Goal: Transaction & Acquisition: Book appointment/travel/reservation

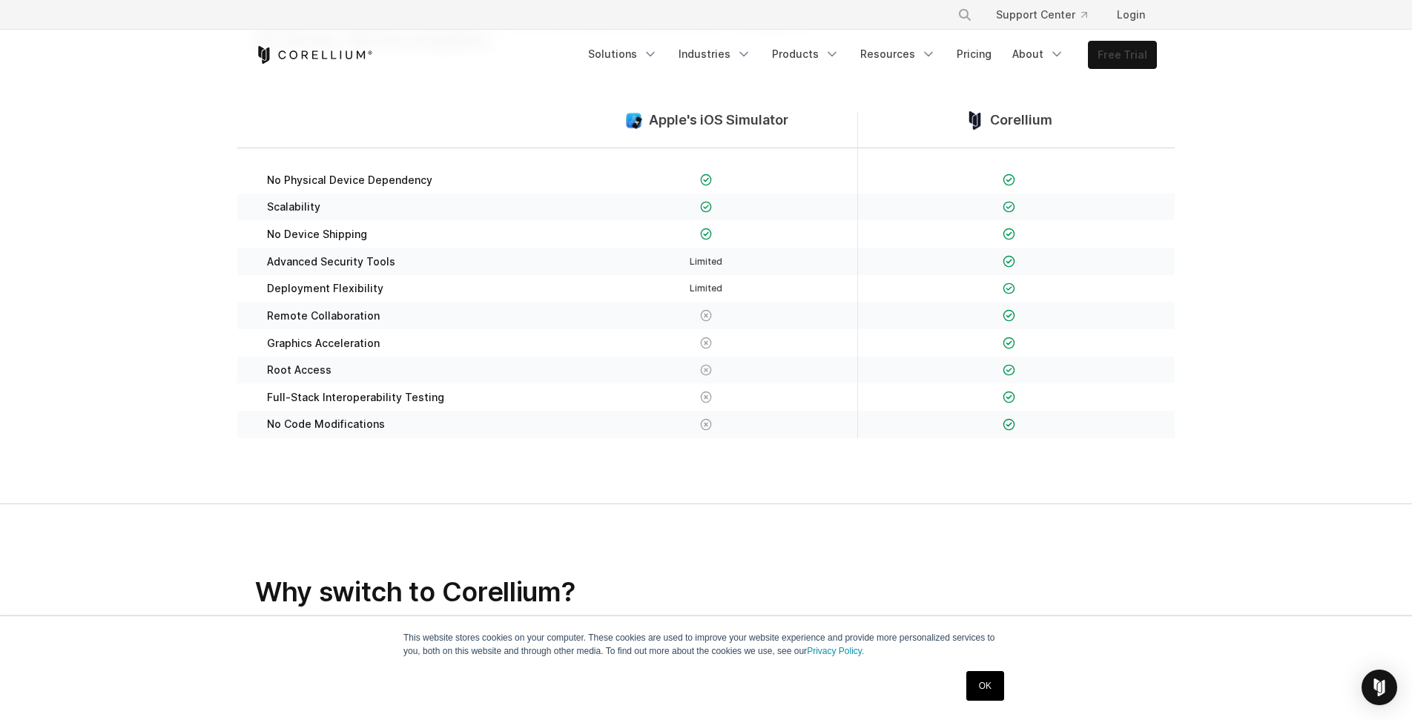
click at [1135, 52] on link "Free Trial" at bounding box center [1121, 55] width 67 height 27
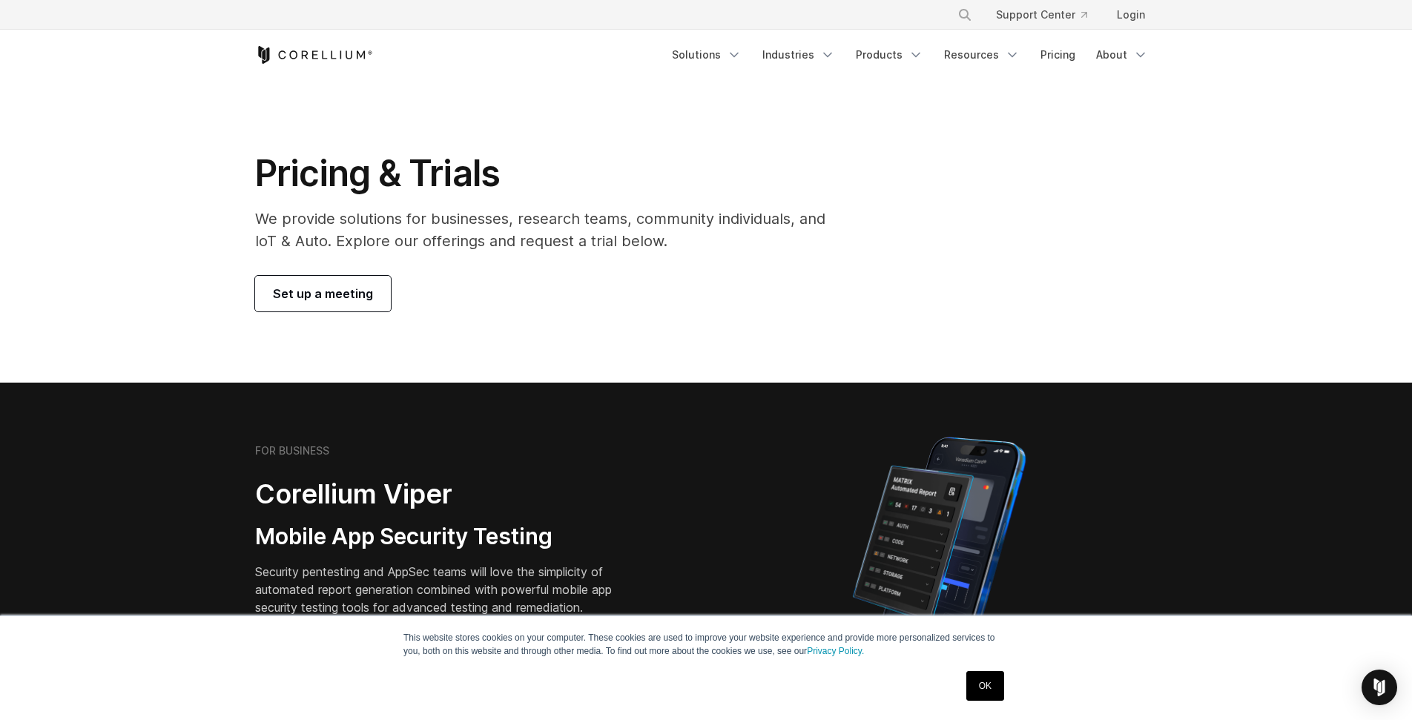
click at [329, 303] on link "Set up a meeting" at bounding box center [323, 294] width 136 height 36
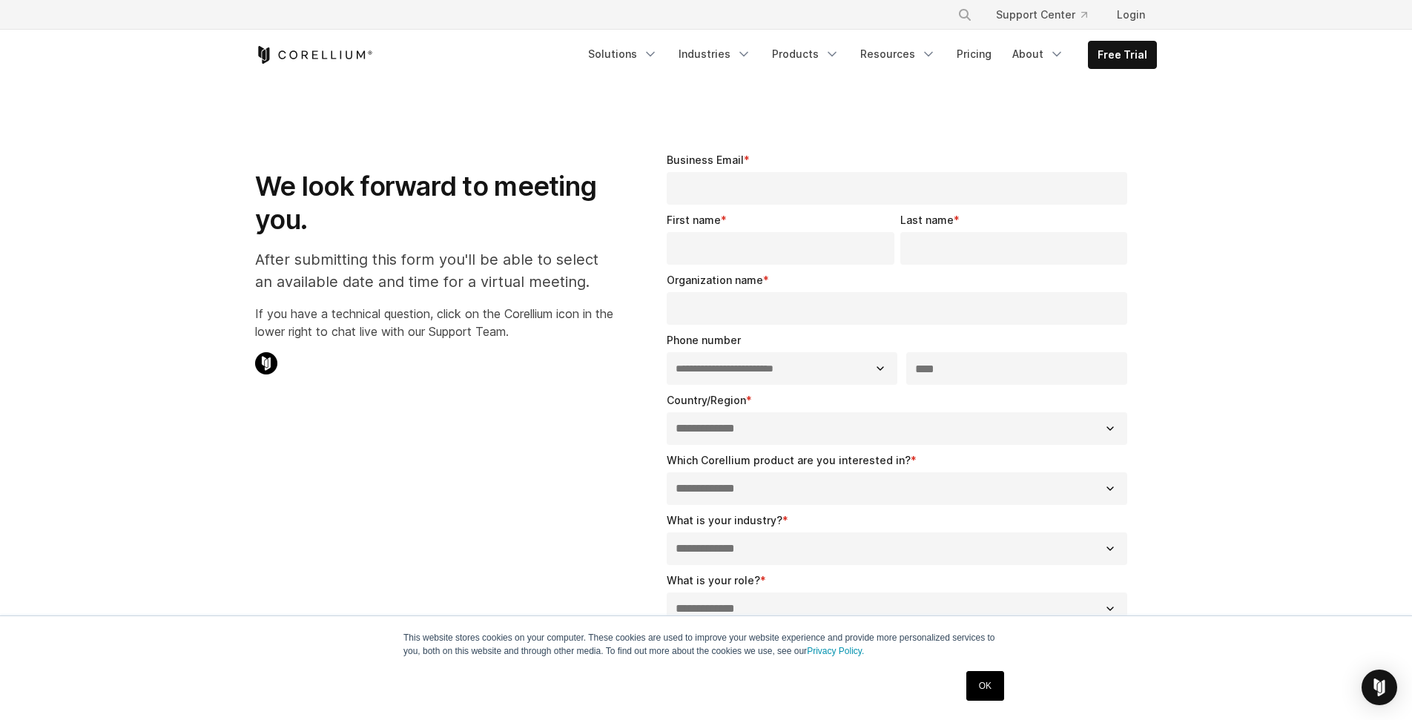
select select "**"
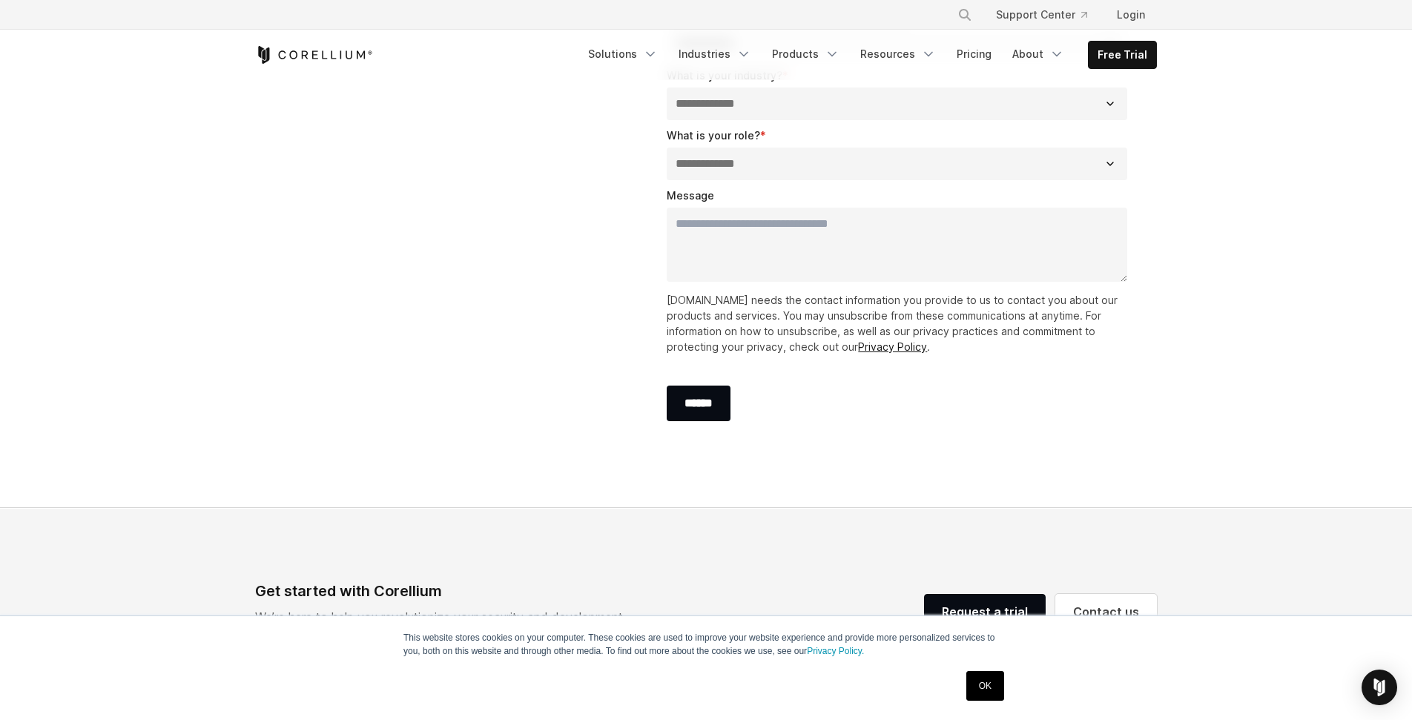
scroll to position [667, 0]
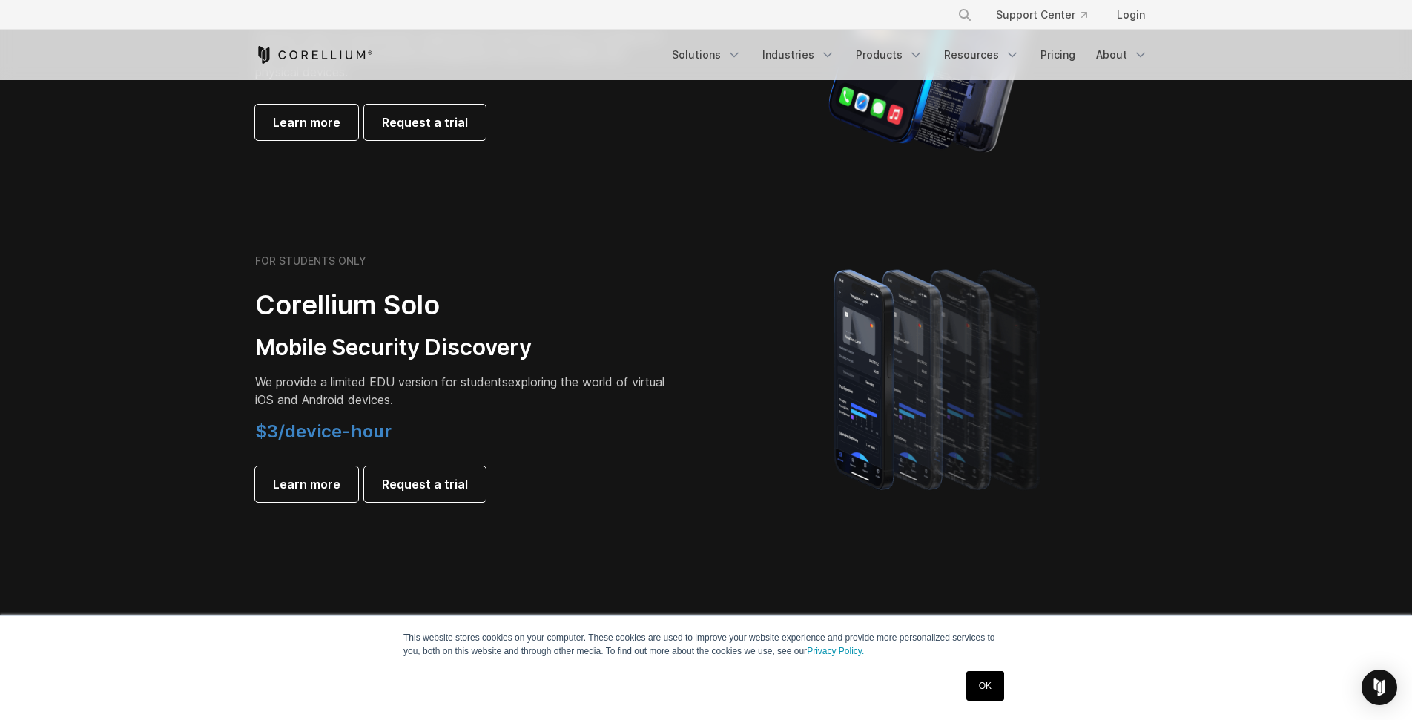
scroll to position [1112, 0]
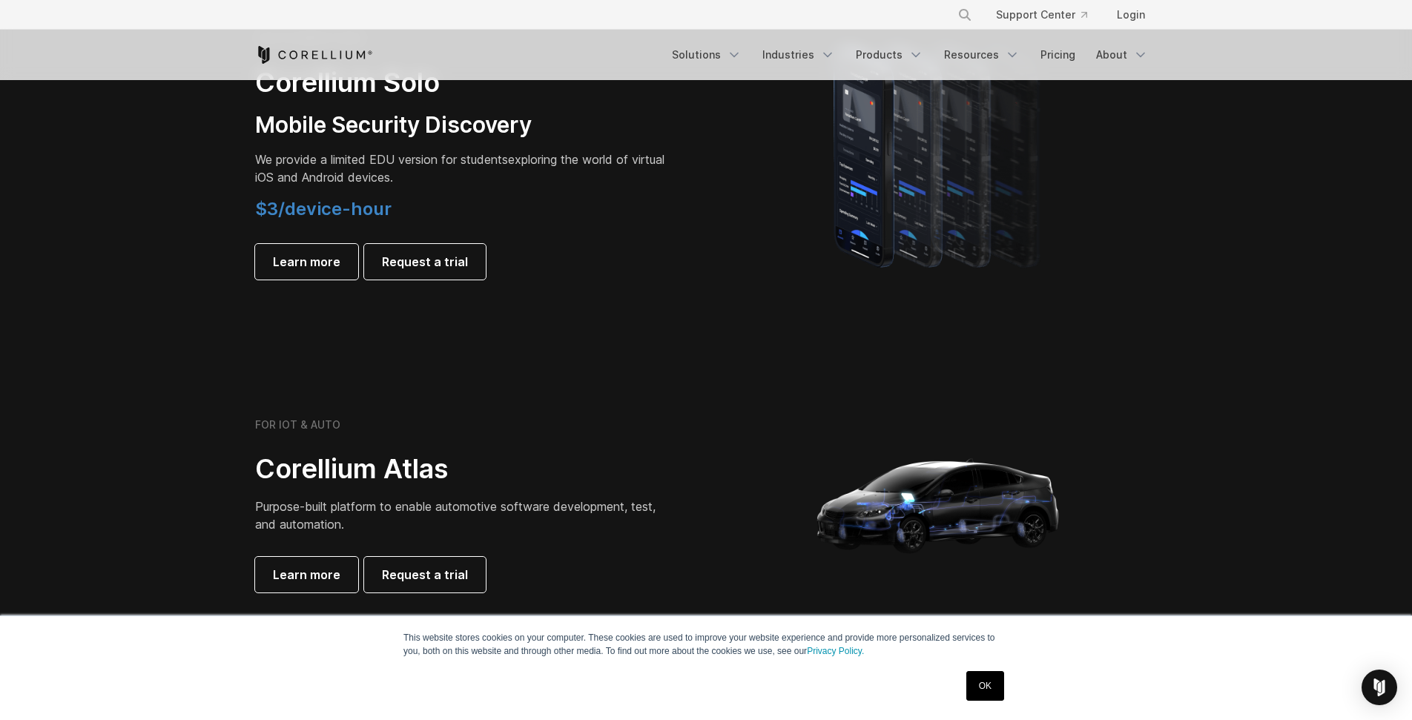
drag, startPoint x: 971, startPoint y: 682, endPoint x: 959, endPoint y: 674, distance: 15.0
click at [972, 682] on link "OK" at bounding box center [985, 686] width 38 height 30
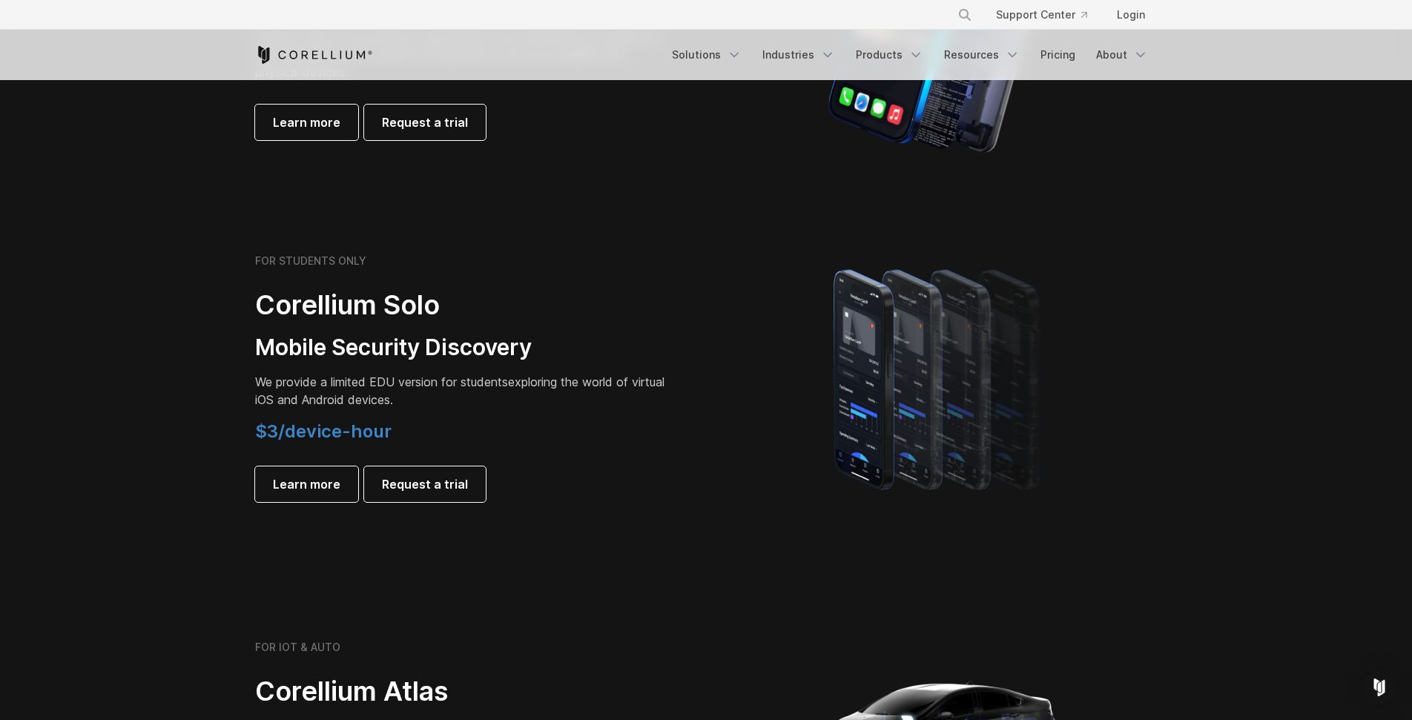
scroll to position [667, 0]
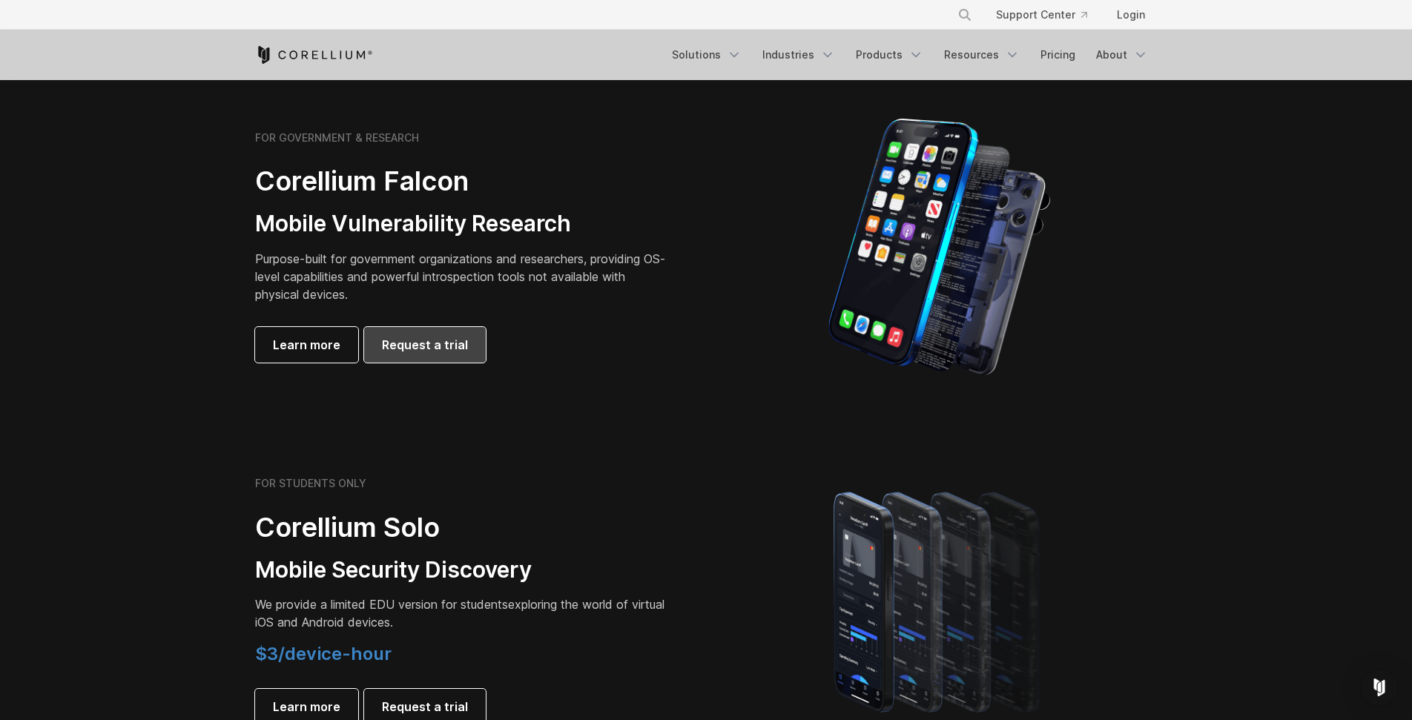
drag, startPoint x: 404, startPoint y: 348, endPoint x: 484, endPoint y: 424, distance: 110.1
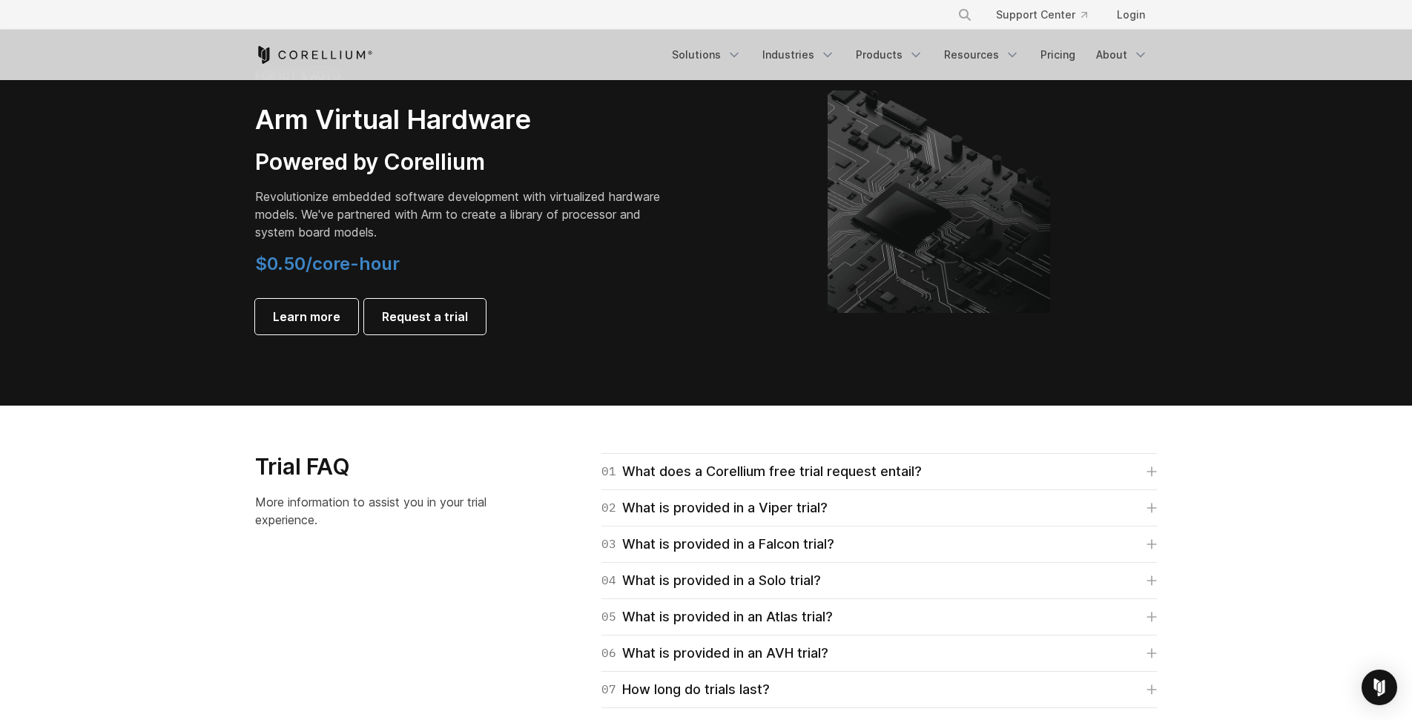
scroll to position [2224, 0]
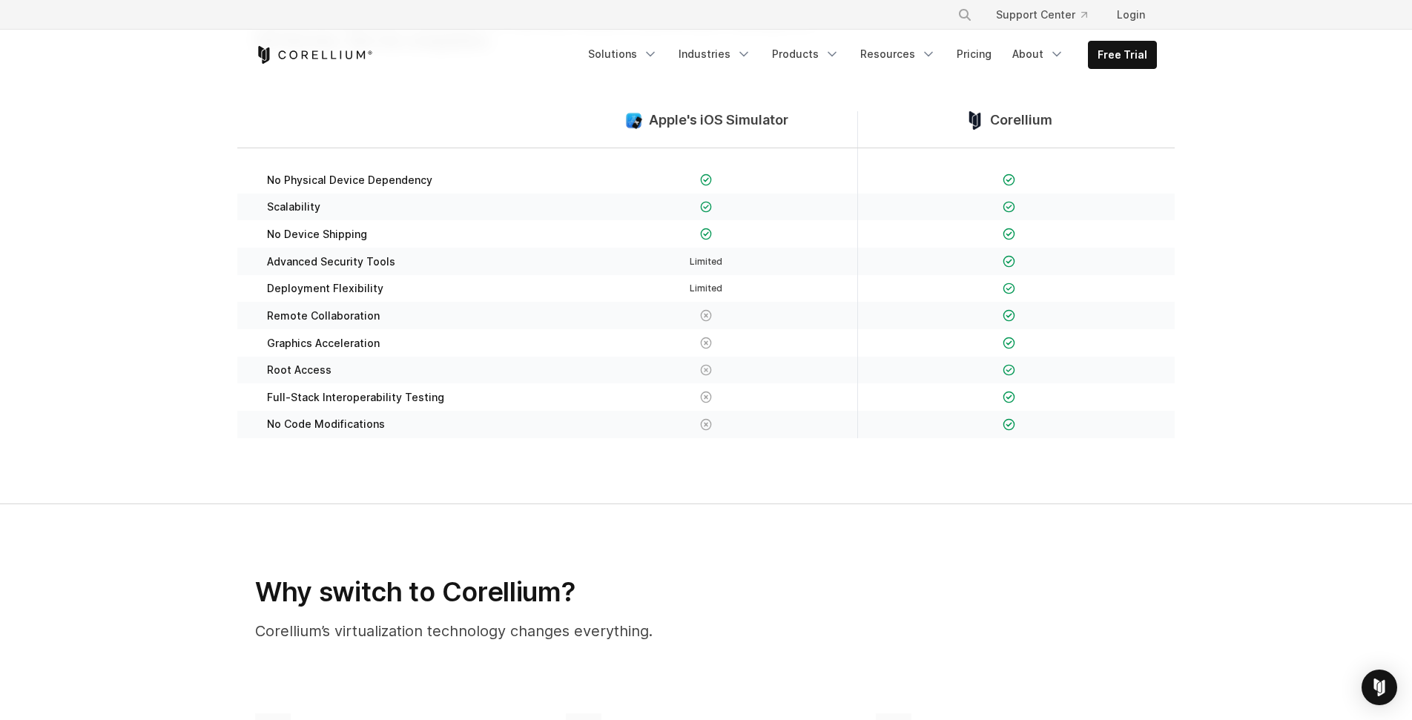
drag, startPoint x: 514, startPoint y: 369, endPoint x: 506, endPoint y: 368, distance: 8.2
